Goal: Information Seeking & Learning: Learn about a topic

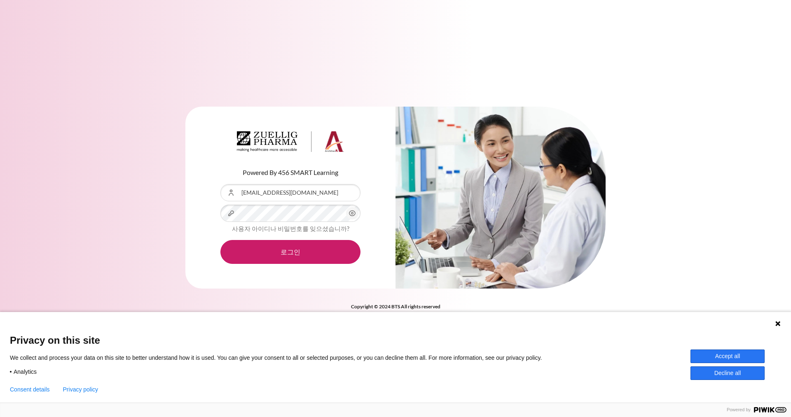
click at [220, 240] on button "로그인" at bounding box center [290, 252] width 140 height 24
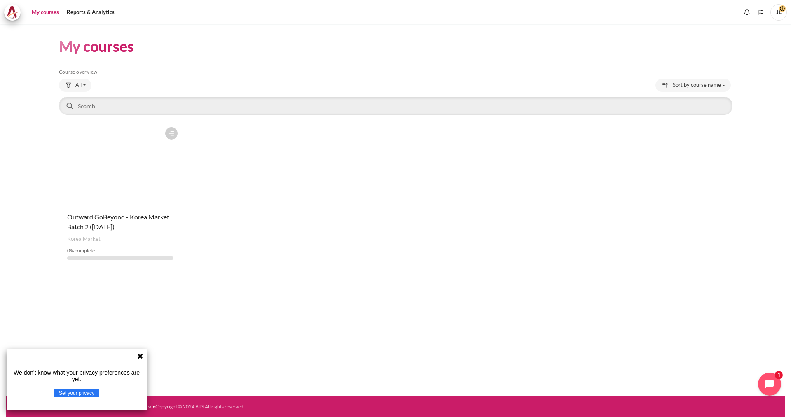
click at [135, 176] on figure "Content" at bounding box center [120, 164] width 123 height 82
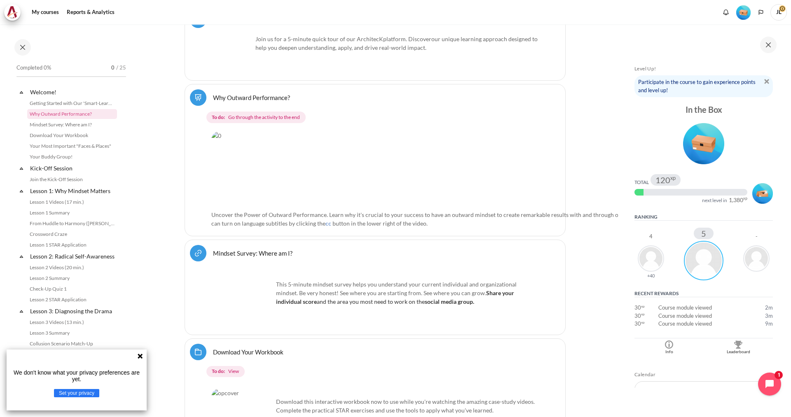
scroll to position [311, 0]
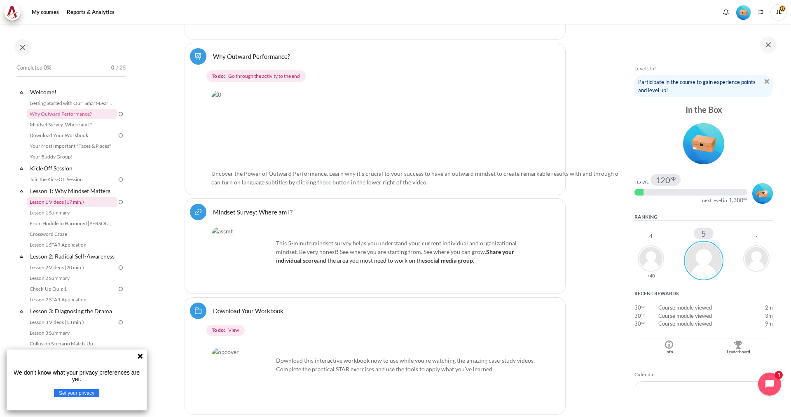
click at [77, 199] on link "Lesson 1 Videos (17 min.)" at bounding box center [72, 202] width 90 height 10
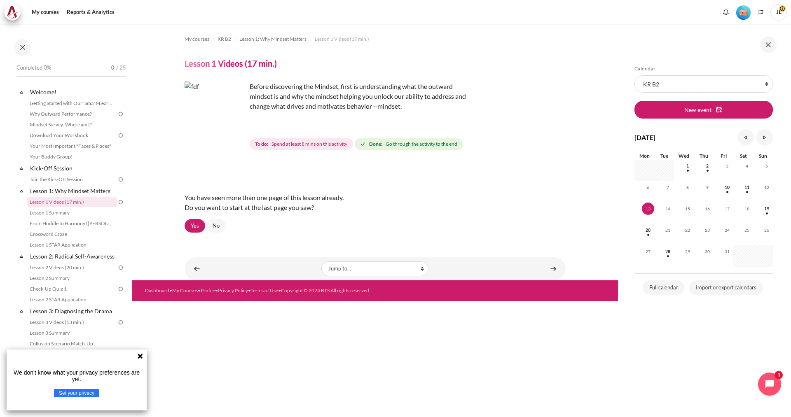
click at [228, 117] on img "Content" at bounding box center [215, 113] width 62 height 62
click at [312, 194] on div "You have seen more than one page of this lesson already. Do you want to start a…" at bounding box center [374, 202] width 381 height 33
click at [192, 226] on link "Yes" at bounding box center [194, 226] width 21 height 14
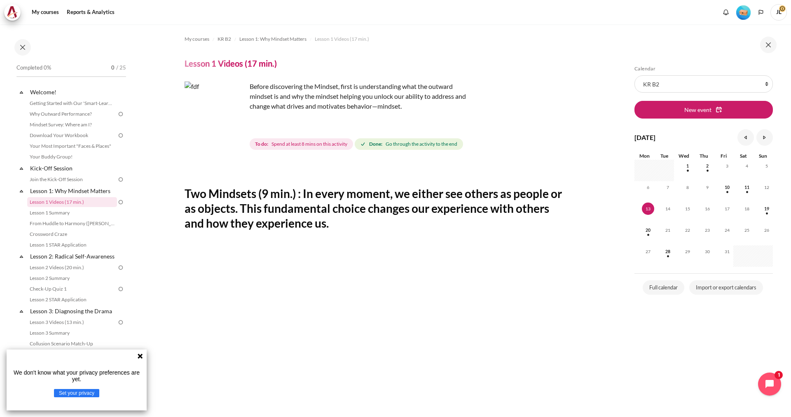
click at [231, 116] on img "Content" at bounding box center [215, 113] width 62 height 62
click at [76, 260] on link "Lesson 2: Radical Self-Awareness" at bounding box center [73, 256] width 88 height 11
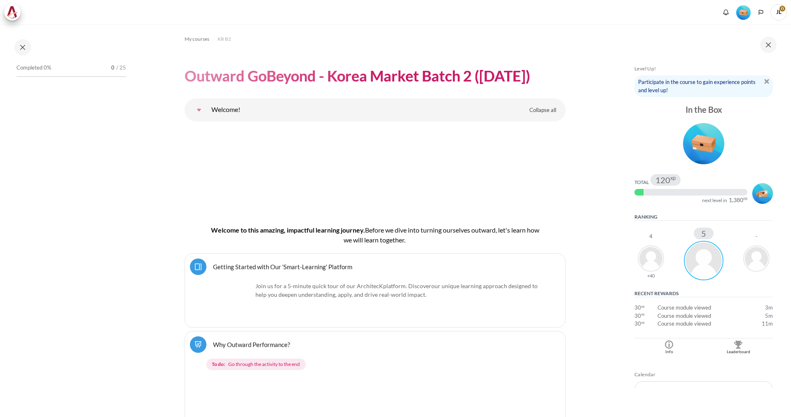
scroll to position [1848, 0]
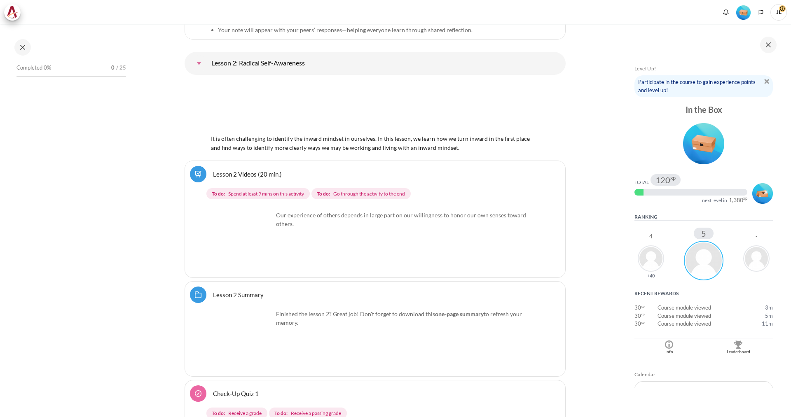
click at [250, 233] on img "Content" at bounding box center [242, 242] width 62 height 62
click at [263, 254] on img "Content" at bounding box center [242, 242] width 62 height 62
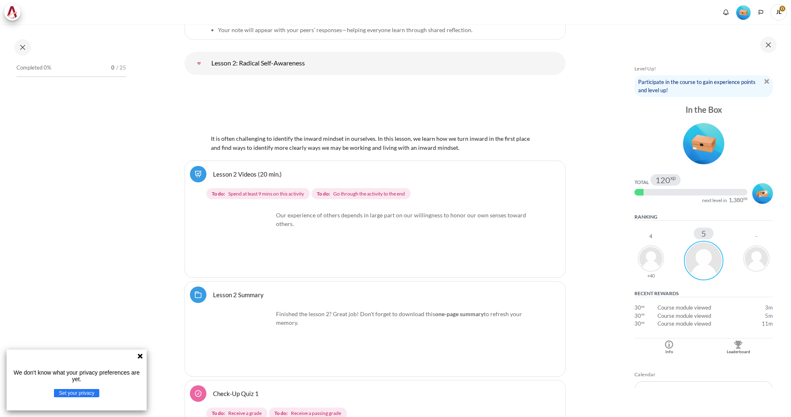
click at [263, 254] on img "Content" at bounding box center [242, 242] width 62 height 62
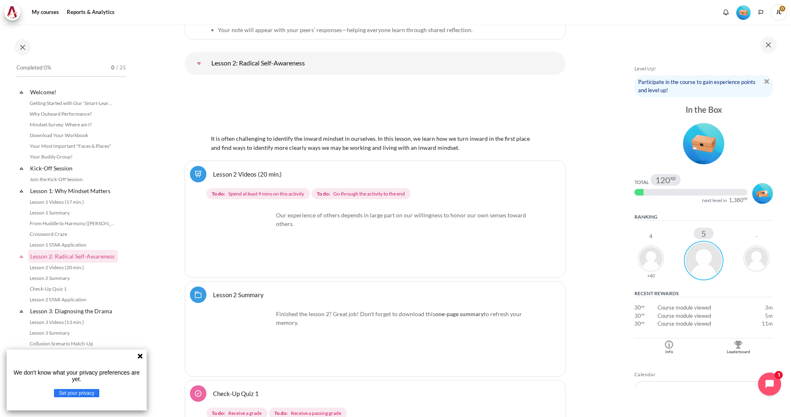
scroll to position [155, 0]
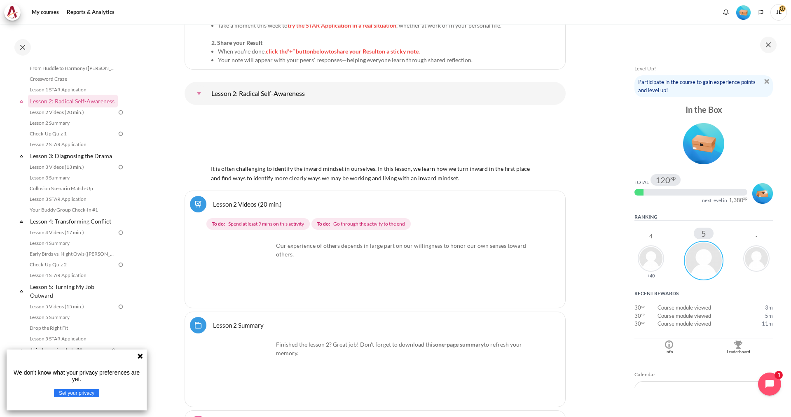
click at [263, 254] on img "Content" at bounding box center [242, 272] width 62 height 62
click at [65, 117] on link "Lesson 2 Videos (20 min.)" at bounding box center [72, 112] width 90 height 10
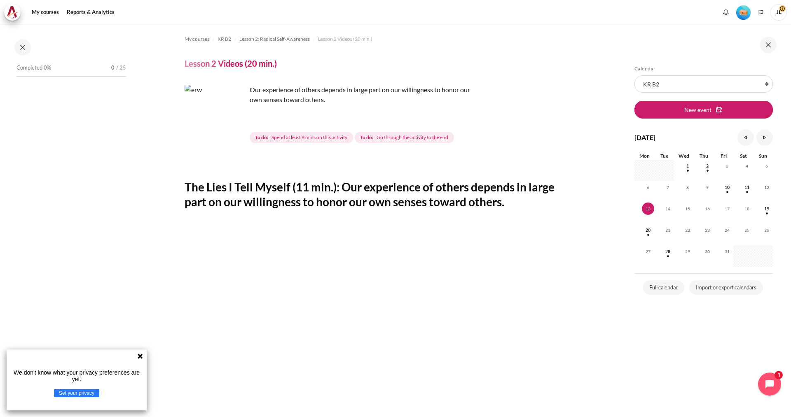
scroll to position [48, 0]
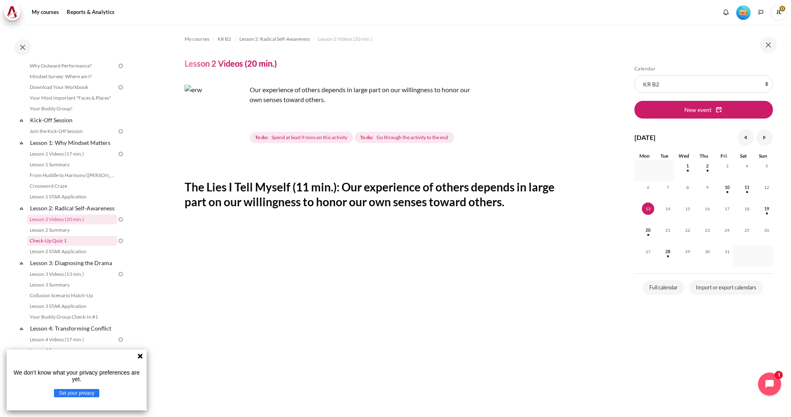
click at [75, 246] on link "Check-Up Quiz 1" at bounding box center [72, 241] width 90 height 10
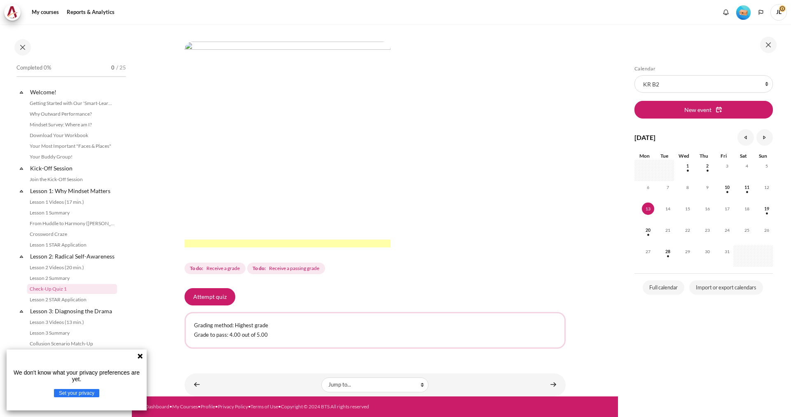
scroll to position [70, 0]
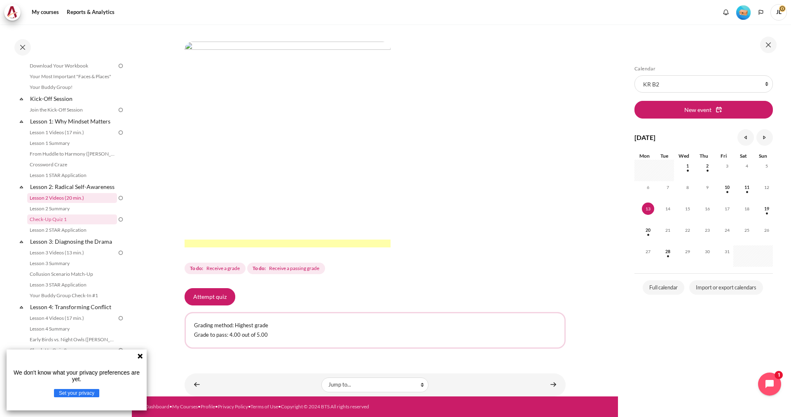
click at [72, 203] on link "Lesson 2 Videos (20 min.)" at bounding box center [72, 198] width 90 height 10
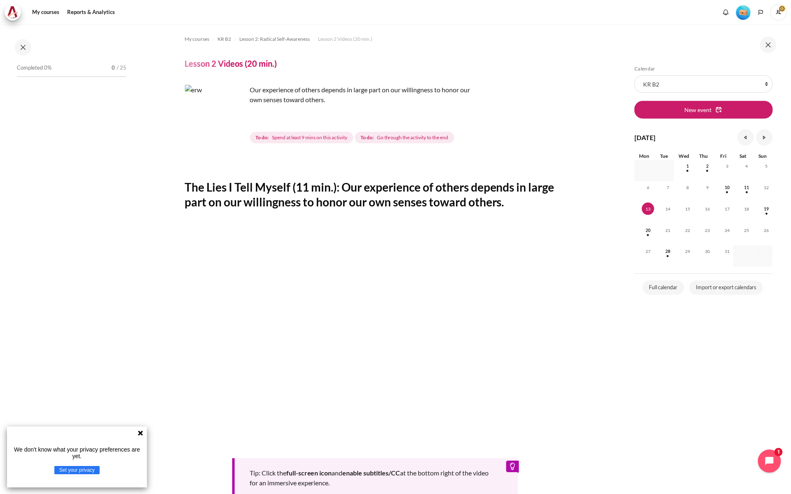
scroll to position [9, 0]
